Goal: Navigation & Orientation: Find specific page/section

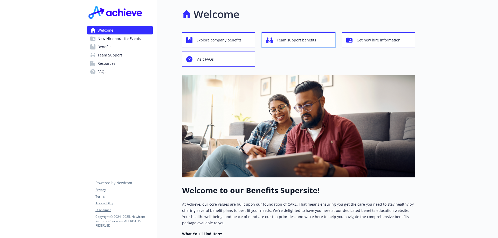
click at [293, 41] on span "Team support benefits" at bounding box center [296, 40] width 39 height 10
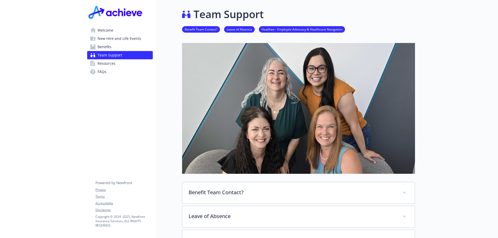
click at [107, 46] on span "Benefits" at bounding box center [105, 47] width 14 height 8
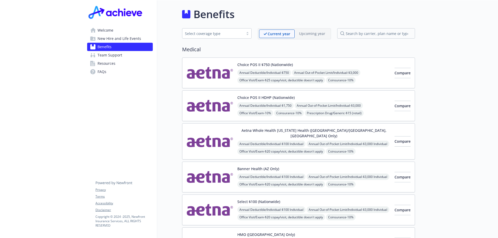
click at [109, 64] on span "Resources" at bounding box center [107, 63] width 18 height 8
